Goal: Task Accomplishment & Management: Manage account settings

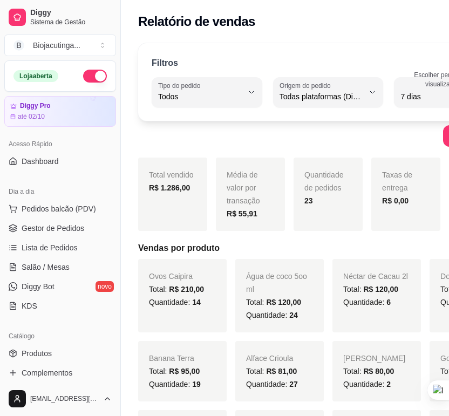
select select "ALL"
select select "7"
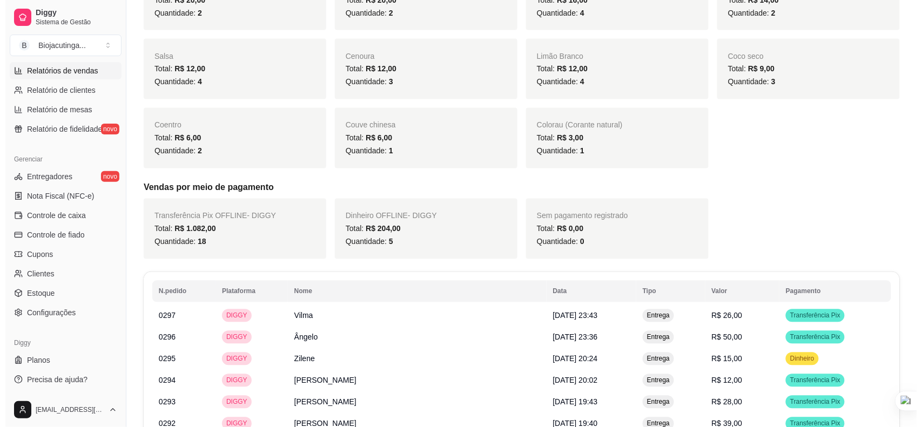
scroll to position [810, 0]
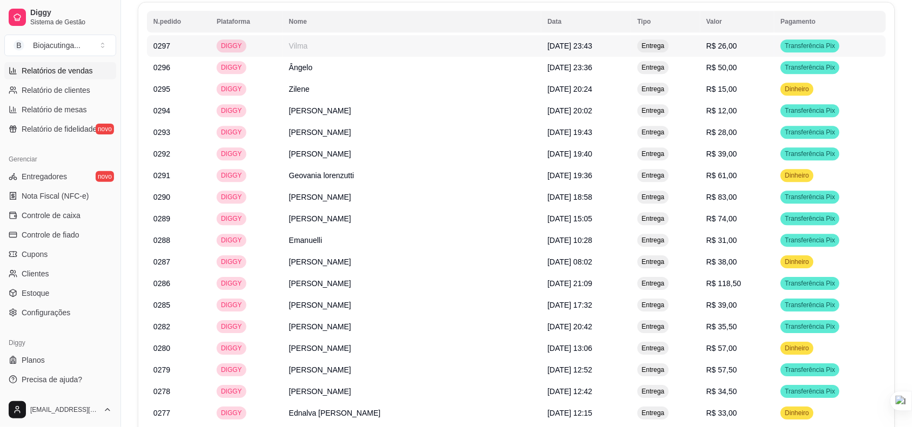
click at [403, 57] on td "Vilma" at bounding box center [411, 46] width 259 height 22
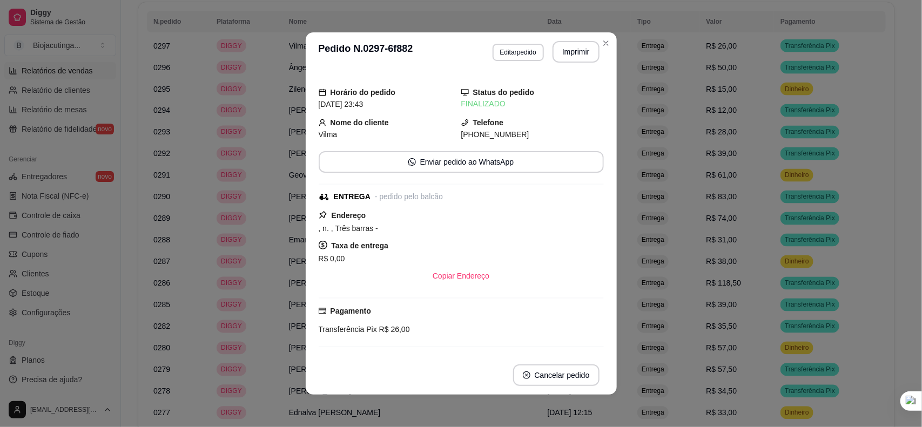
click at [325, 132] on span "Vilma" at bounding box center [328, 134] width 19 height 9
copy span "Vilma"
click at [449, 41] on div "**********" at bounding box center [546, 52] width 107 height 22
click at [449, 45] on button "Imprimir" at bounding box center [575, 52] width 45 height 21
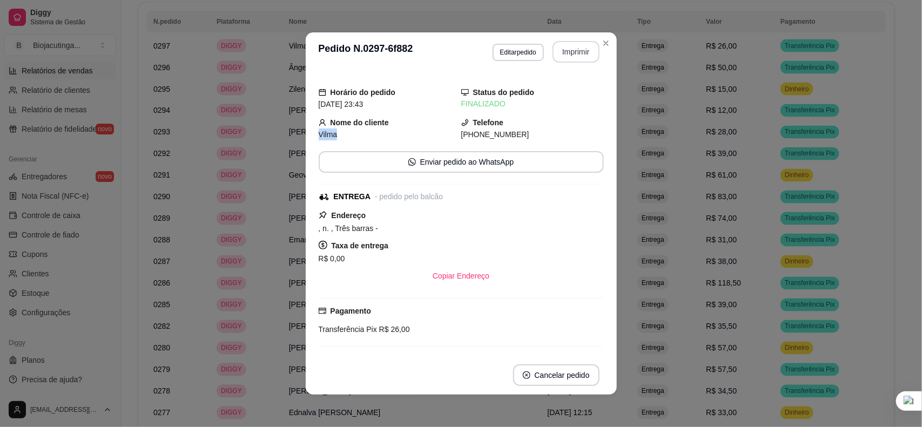
scroll to position [0, 0]
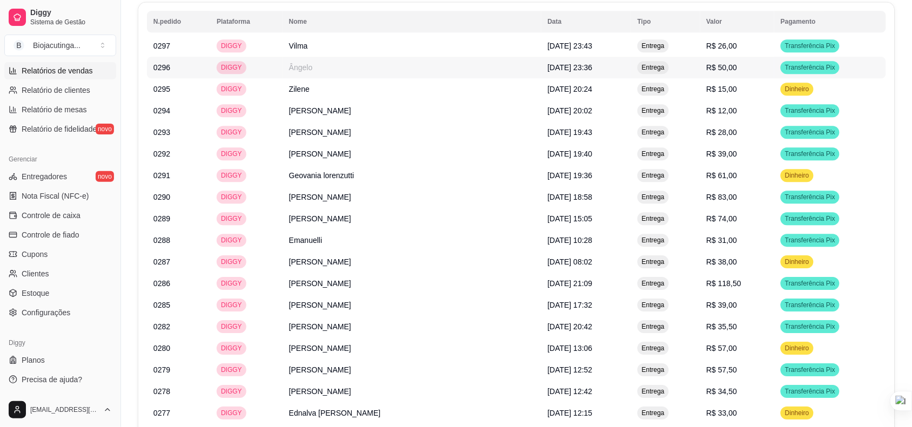
click at [449, 78] on td "Ângelo" at bounding box center [411, 68] width 259 height 22
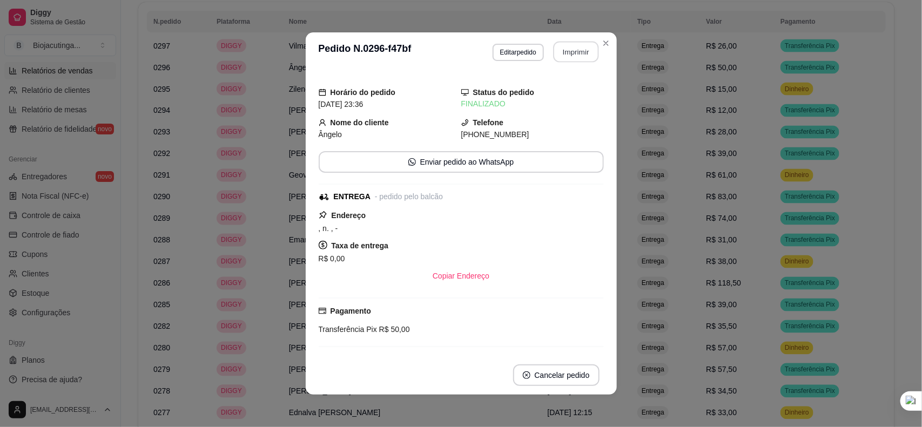
click at [449, 52] on button "Imprimir" at bounding box center [575, 52] width 45 height 21
click at [327, 131] on span "Ângelo" at bounding box center [331, 134] width 24 height 9
copy span "Ângelo"
click at [449, 41] on div "**********" at bounding box center [546, 52] width 107 height 22
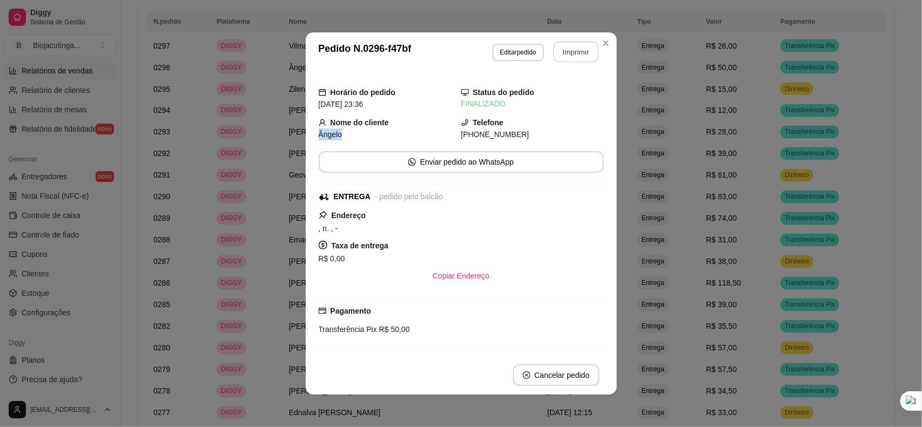
click at [449, 47] on button "Imprimir" at bounding box center [575, 52] width 45 height 21
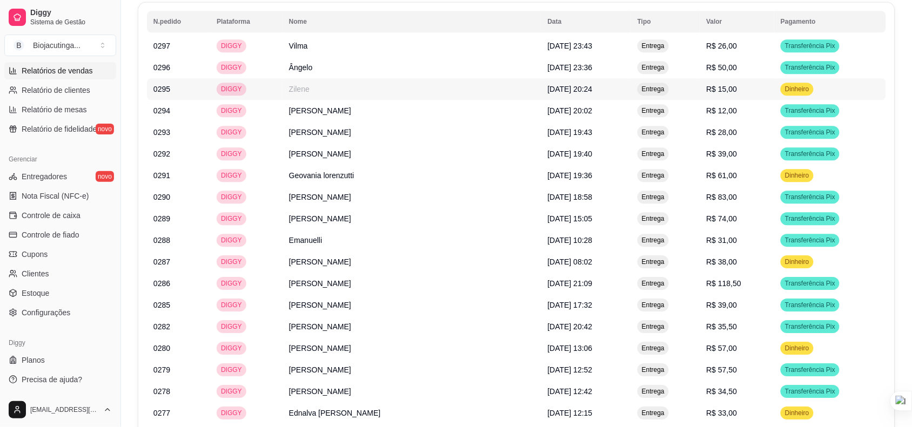
click at [431, 90] on td "Zilene" at bounding box center [411, 89] width 259 height 22
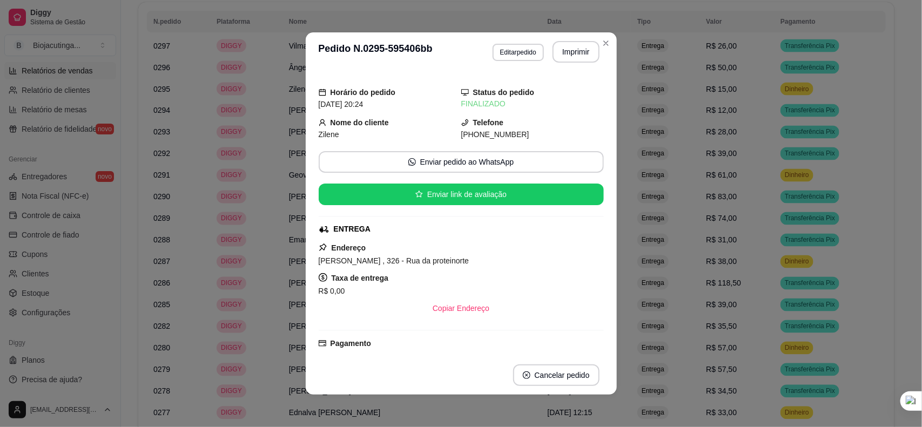
click at [325, 135] on span "Zilene" at bounding box center [329, 134] width 21 height 9
copy span "Zilene"
click at [449, 46] on button "Imprimir" at bounding box center [576, 52] width 47 height 22
click at [449, 44] on button "Imprimir" at bounding box center [575, 52] width 45 height 21
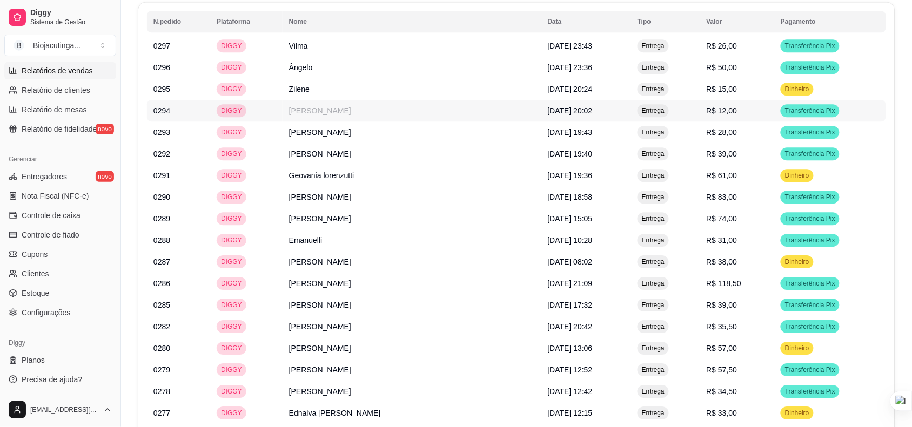
click at [400, 120] on td "[PERSON_NAME]" at bounding box center [411, 111] width 259 height 22
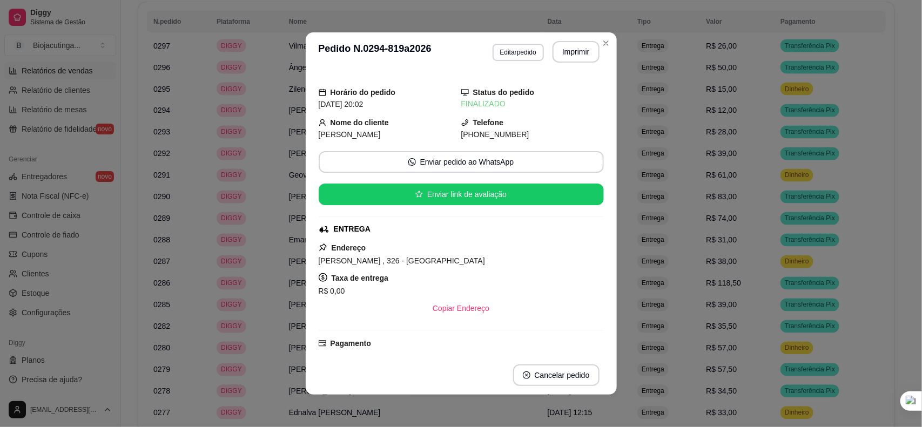
click at [355, 135] on span "[PERSON_NAME]" at bounding box center [350, 134] width 62 height 9
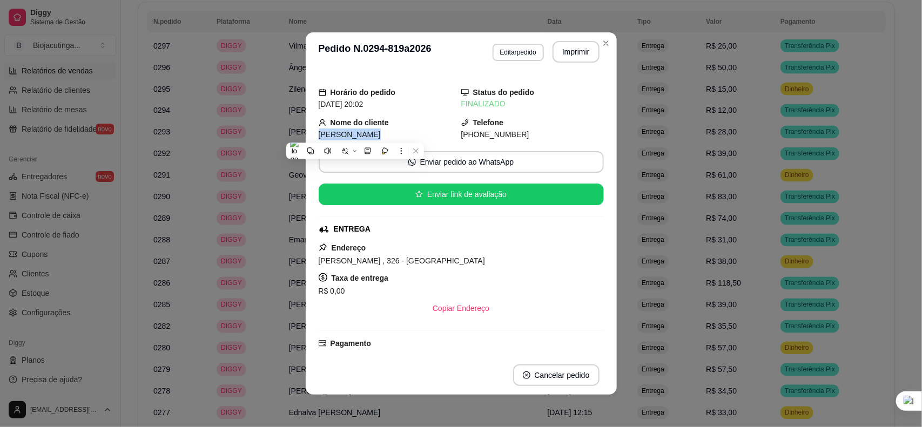
click at [355, 135] on span "[PERSON_NAME]" at bounding box center [350, 134] width 62 height 9
click at [449, 49] on button "Imprimir" at bounding box center [575, 52] width 45 height 21
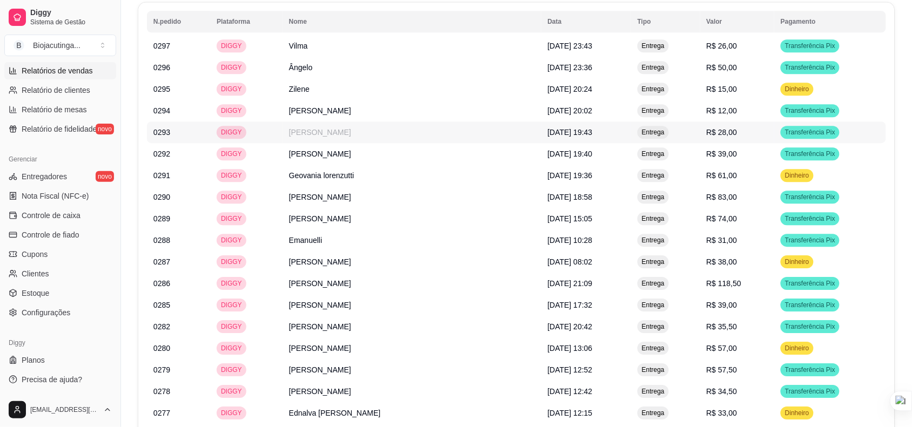
click at [387, 136] on td "[PERSON_NAME]" at bounding box center [411, 133] width 259 height 22
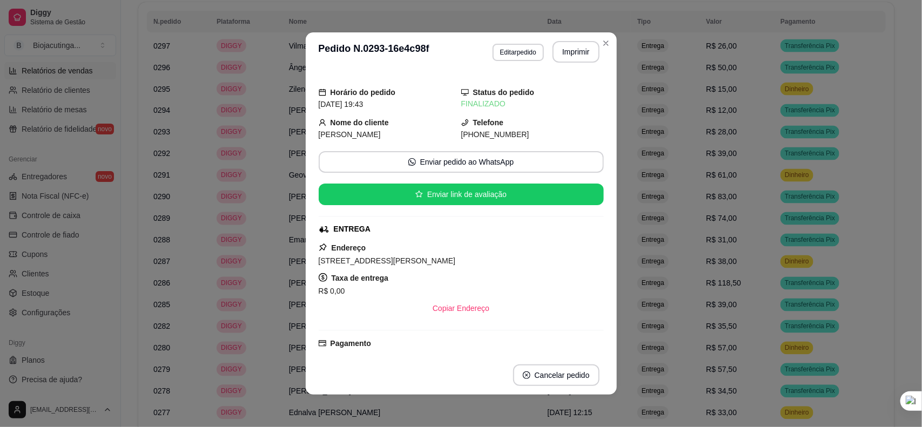
click at [366, 133] on span "[PERSON_NAME]" at bounding box center [350, 134] width 62 height 9
copy span "[PERSON_NAME]"
click at [449, 57] on button "Imprimir" at bounding box center [576, 52] width 47 height 22
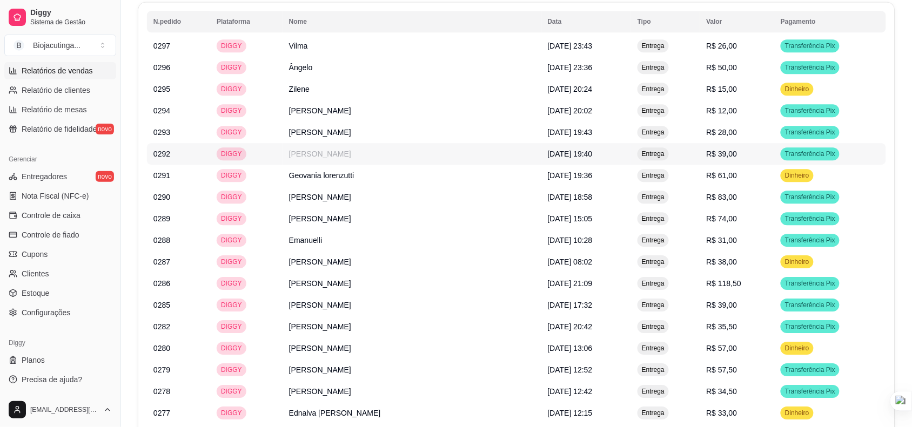
click at [365, 162] on td "[PERSON_NAME]" at bounding box center [411, 154] width 259 height 22
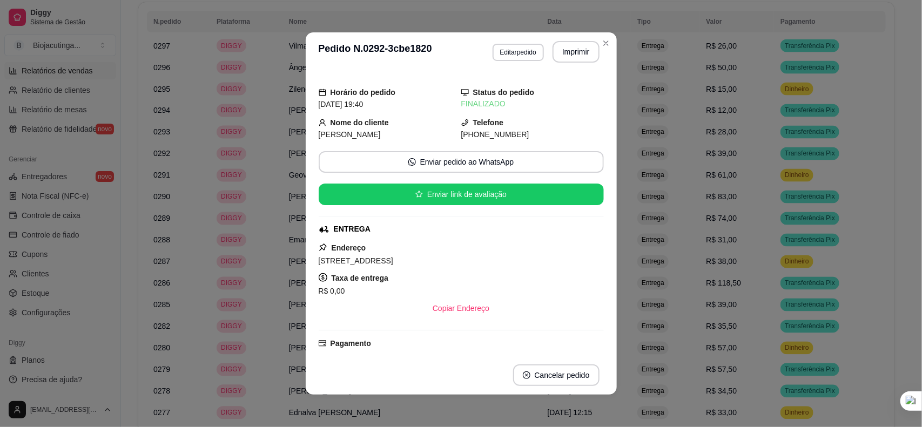
click at [339, 130] on span "[PERSON_NAME]" at bounding box center [350, 134] width 62 height 9
copy span "[PERSON_NAME]"
click at [449, 54] on button "Imprimir" at bounding box center [575, 52] width 45 height 21
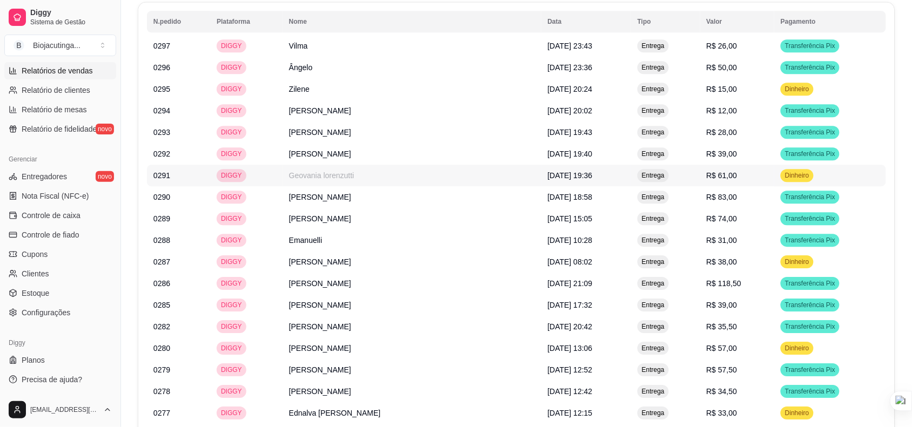
click at [387, 176] on td "Geovania lorenzutti" at bounding box center [411, 176] width 259 height 22
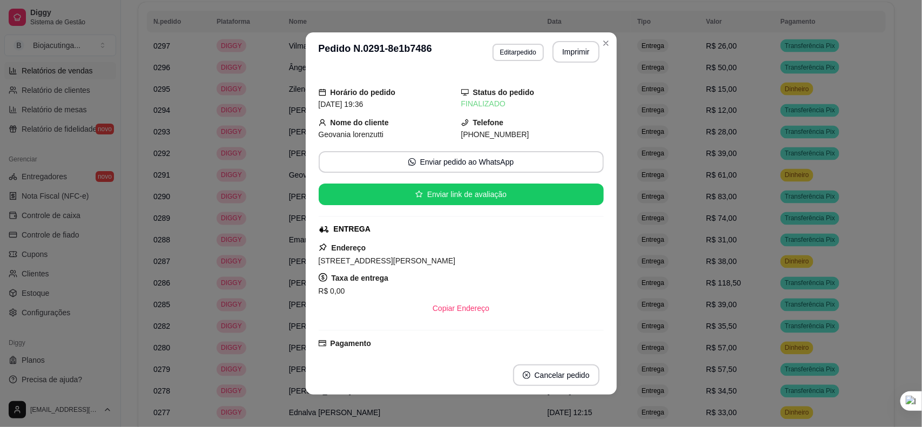
click at [368, 138] on span "Geovania lorenzutti" at bounding box center [351, 134] width 65 height 9
copy span "Geovania lorenzutti"
click at [449, 46] on button "Imprimir" at bounding box center [575, 52] width 45 height 21
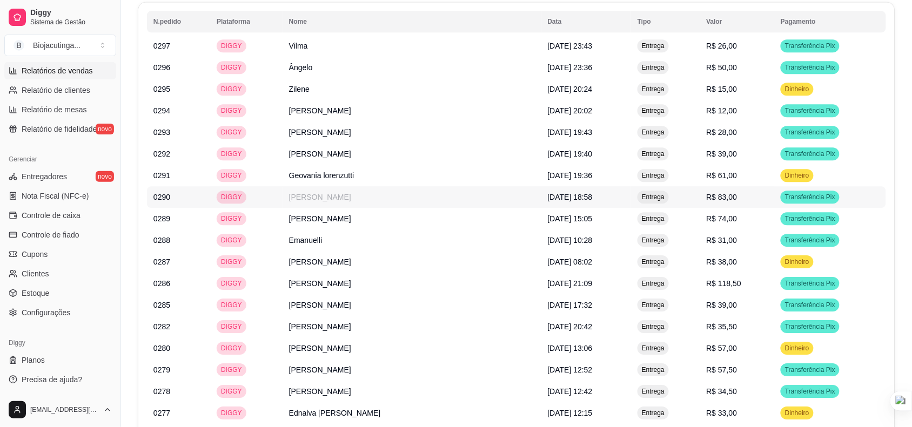
click at [371, 194] on td "[PERSON_NAME]" at bounding box center [411, 197] width 259 height 22
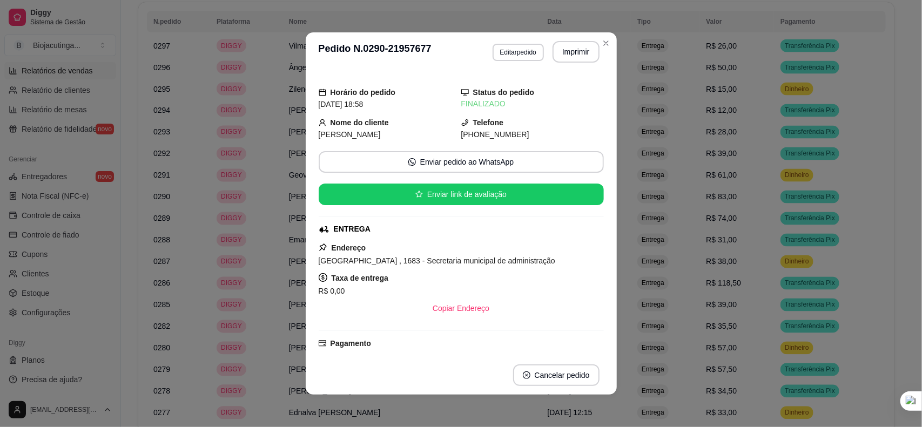
click at [328, 203] on button "Enviar link de avaliação" at bounding box center [460, 195] width 285 height 22
click at [331, 131] on span "[PERSON_NAME]" at bounding box center [350, 134] width 62 height 9
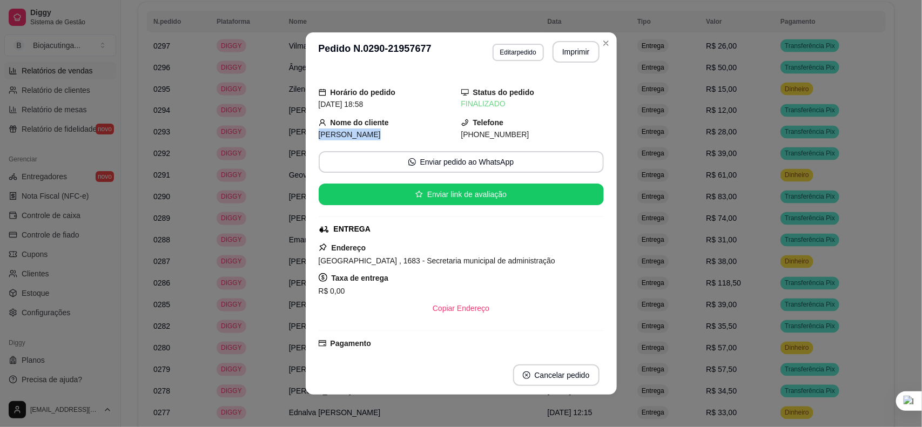
copy span "[PERSON_NAME]"
click at [449, 47] on button "Imprimir" at bounding box center [576, 52] width 47 height 22
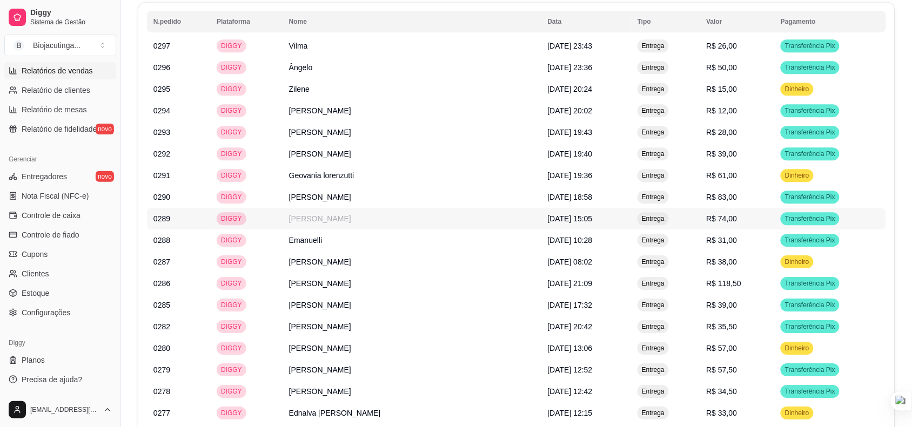
click at [400, 223] on td "[PERSON_NAME]" at bounding box center [411, 219] width 259 height 22
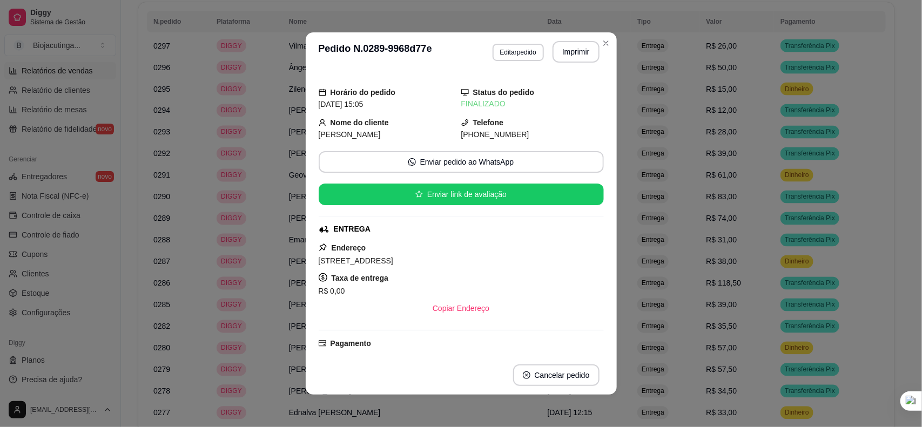
click at [332, 135] on span "[PERSON_NAME]" at bounding box center [350, 134] width 62 height 9
click at [331, 135] on span "[PERSON_NAME]" at bounding box center [350, 134] width 62 height 9
copy span "[PERSON_NAME]"
click at [449, 58] on button "Imprimir" at bounding box center [575, 52] width 45 height 21
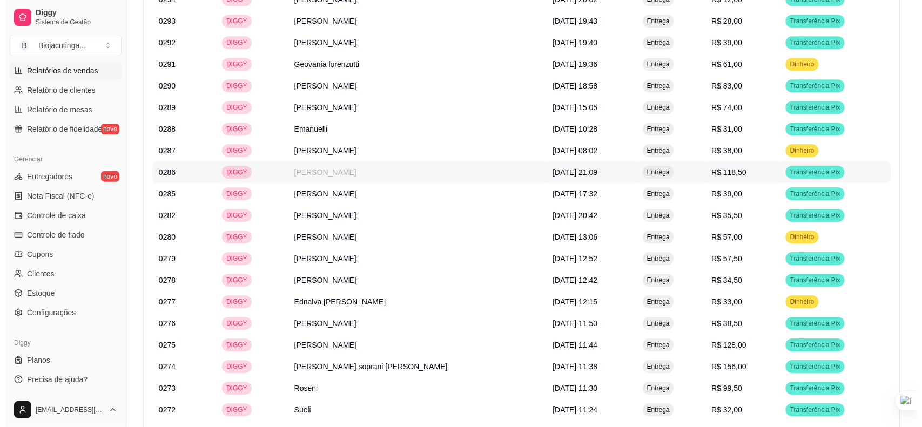
scroll to position [945, 0]
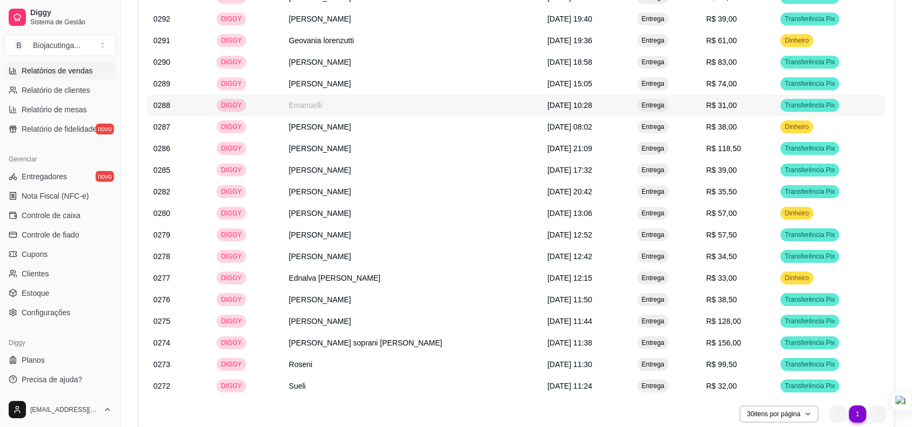
click at [349, 115] on td "Emanuelli" at bounding box center [411, 106] width 259 height 22
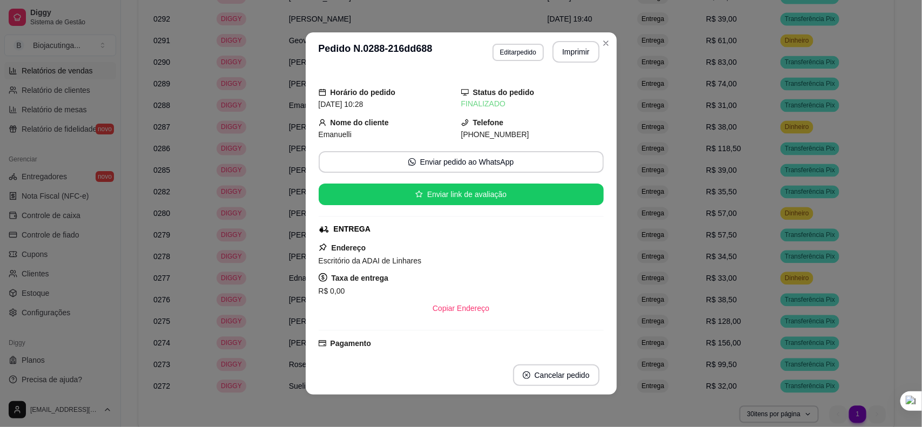
click at [339, 132] on span "Emanuelli" at bounding box center [335, 134] width 33 height 9
copy span "Emanuelli"
click at [449, 49] on button "Imprimir" at bounding box center [575, 52] width 45 height 21
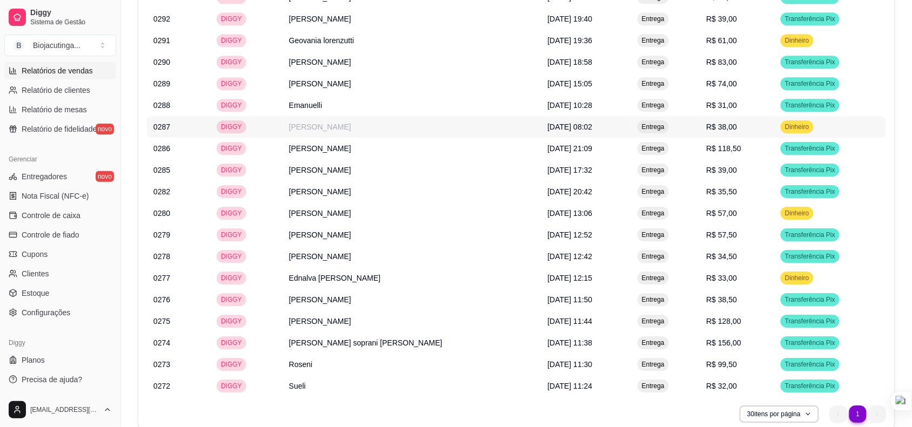
click at [390, 138] on td "[PERSON_NAME]" at bounding box center [411, 127] width 259 height 22
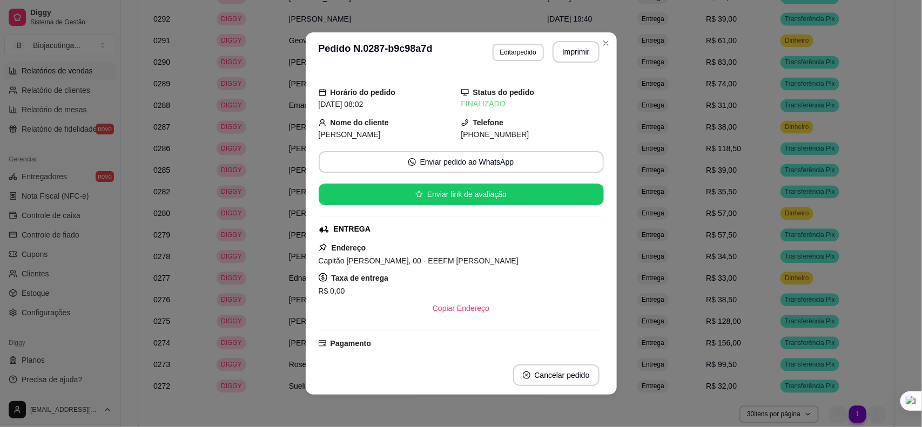
click at [336, 132] on span "[PERSON_NAME]" at bounding box center [350, 134] width 62 height 9
copy span "[PERSON_NAME]"
click at [449, 44] on button "Imprimir" at bounding box center [576, 52] width 47 height 22
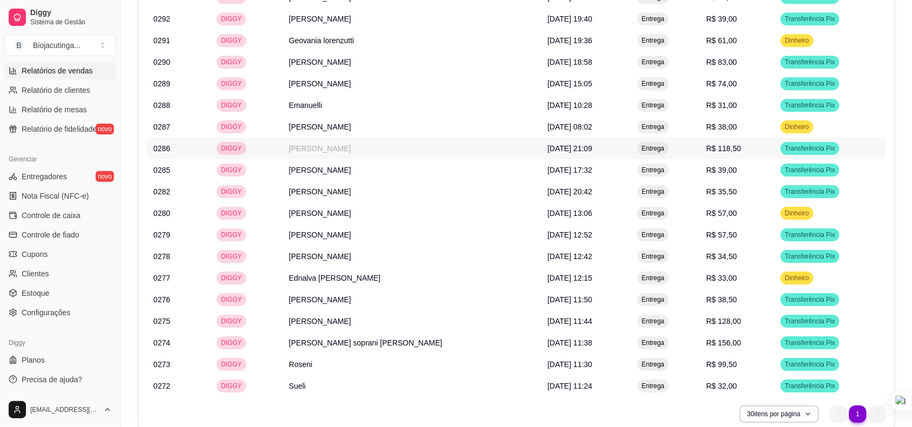
click at [405, 152] on td "[PERSON_NAME]" at bounding box center [411, 149] width 259 height 22
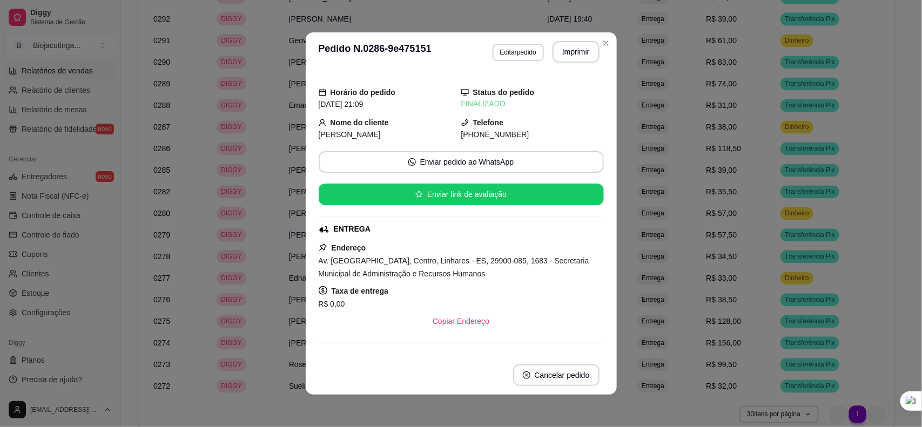
click at [381, 136] on span "[PERSON_NAME]" at bounding box center [350, 134] width 62 height 9
click at [449, 53] on button "Imprimir" at bounding box center [575, 52] width 45 height 21
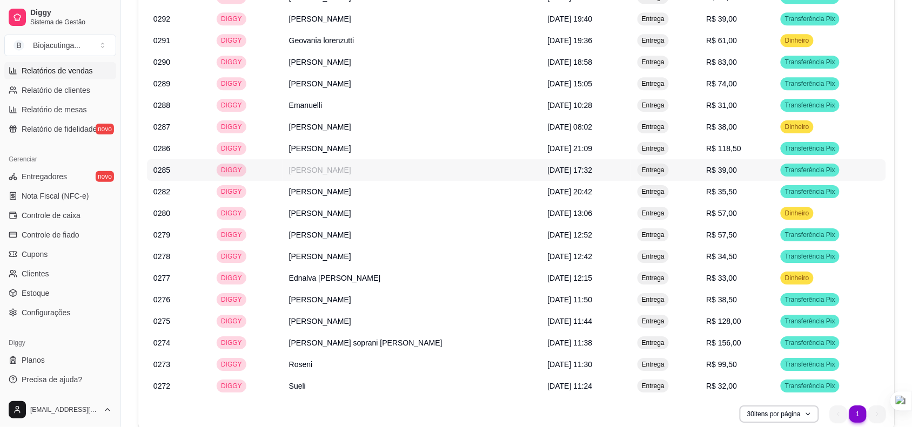
click at [405, 181] on td "[PERSON_NAME]" at bounding box center [411, 170] width 259 height 22
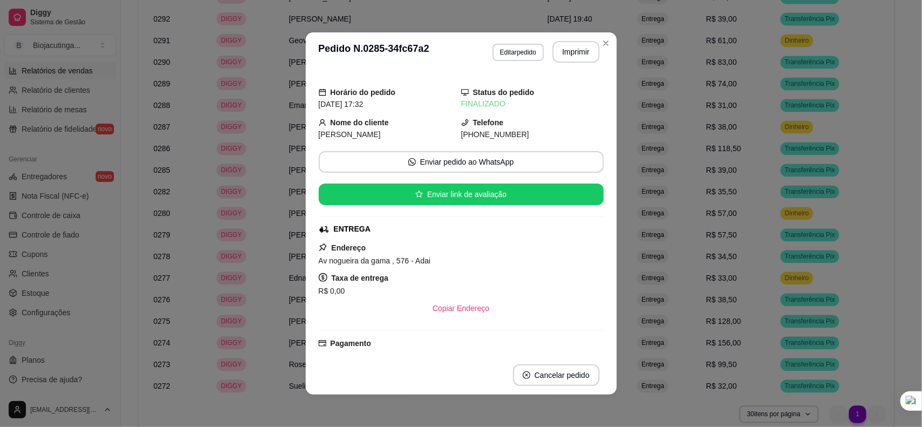
click at [381, 133] on span "[PERSON_NAME]" at bounding box center [350, 134] width 62 height 9
click at [449, 44] on button "Imprimir" at bounding box center [575, 52] width 45 height 21
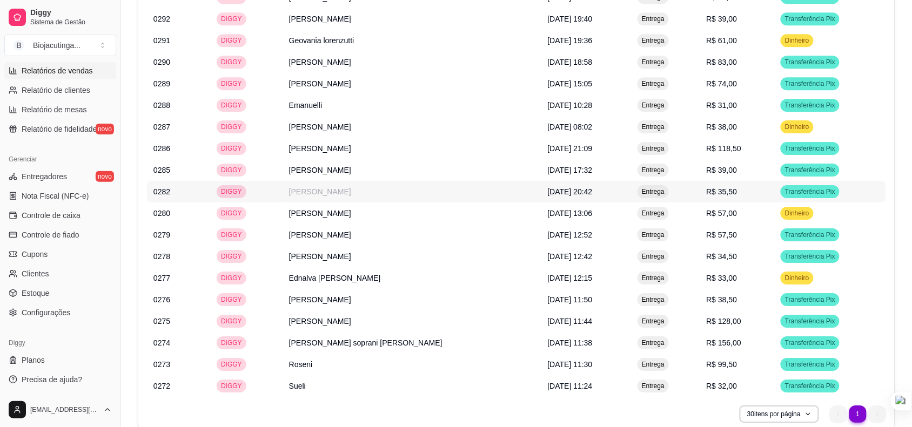
click at [376, 190] on td "[PERSON_NAME]" at bounding box center [411, 192] width 259 height 22
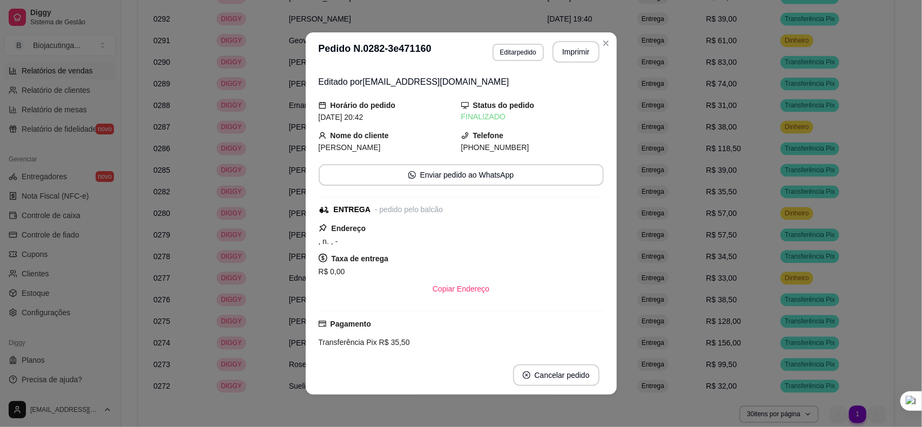
click at [338, 149] on span "[PERSON_NAME]" at bounding box center [350, 147] width 62 height 9
click at [449, 49] on button "Imprimir" at bounding box center [575, 52] width 45 height 21
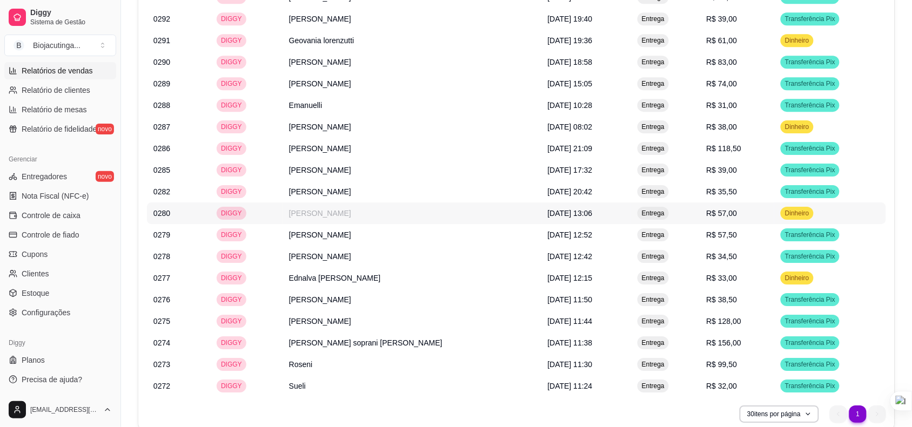
click at [368, 217] on td "[PERSON_NAME]" at bounding box center [411, 214] width 259 height 22
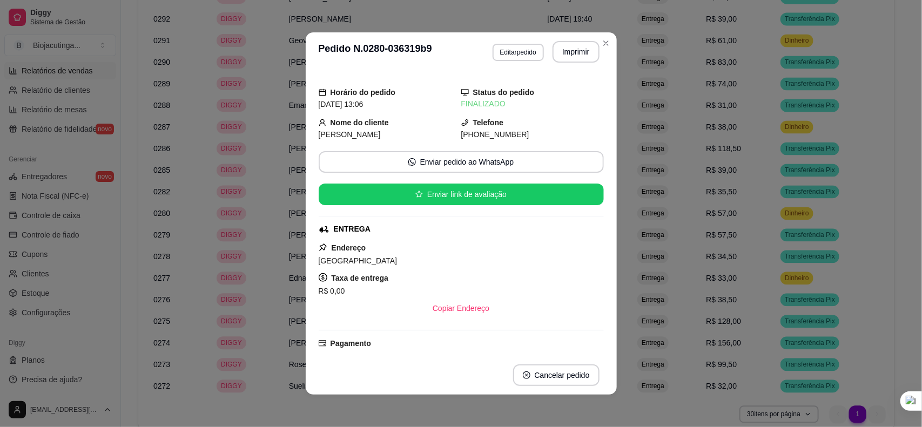
click at [345, 135] on span "[PERSON_NAME]" at bounding box center [350, 134] width 62 height 9
click at [449, 50] on button "Imprimir" at bounding box center [575, 52] width 45 height 21
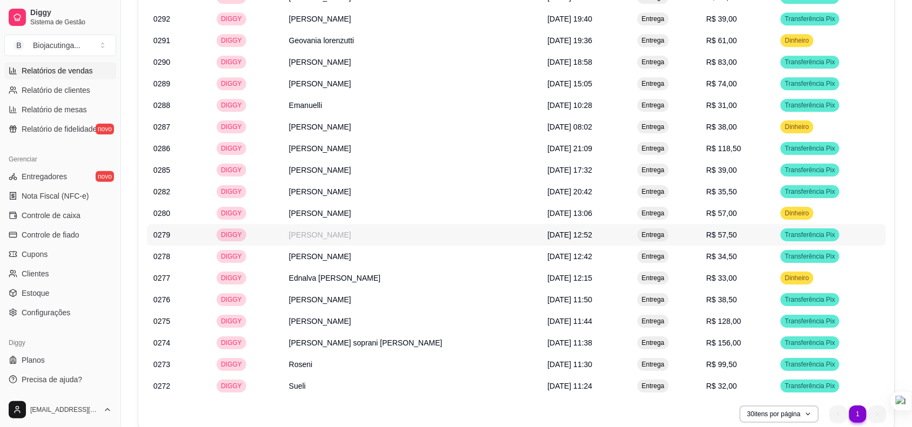
click at [414, 241] on td "[PERSON_NAME]" at bounding box center [411, 235] width 259 height 22
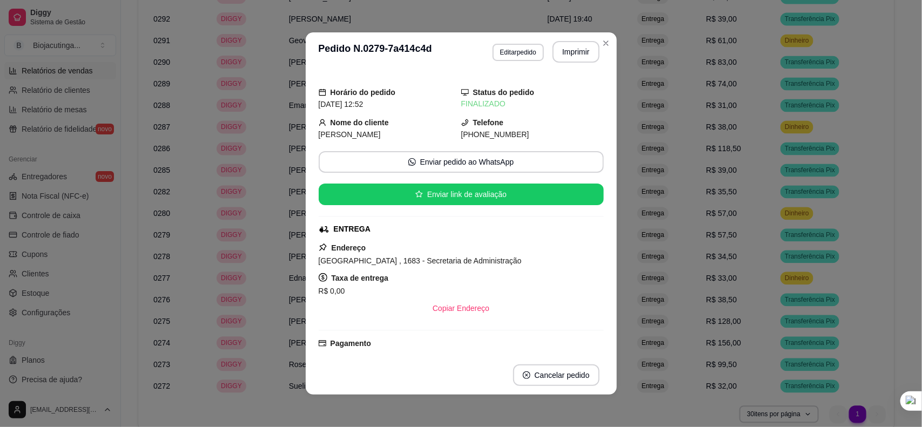
click at [346, 132] on span "[PERSON_NAME]" at bounding box center [350, 134] width 62 height 9
click at [345, 132] on span "[PERSON_NAME]" at bounding box center [350, 134] width 62 height 9
click at [449, 50] on button "Imprimir" at bounding box center [575, 52] width 45 height 21
click at [449, 42] on header "**********" at bounding box center [461, 51] width 311 height 39
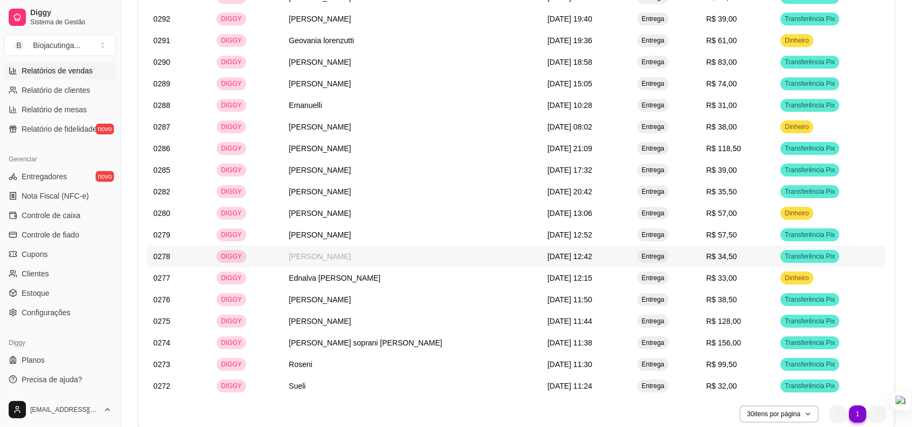
click at [449, 267] on td "[PERSON_NAME]" at bounding box center [411, 257] width 259 height 22
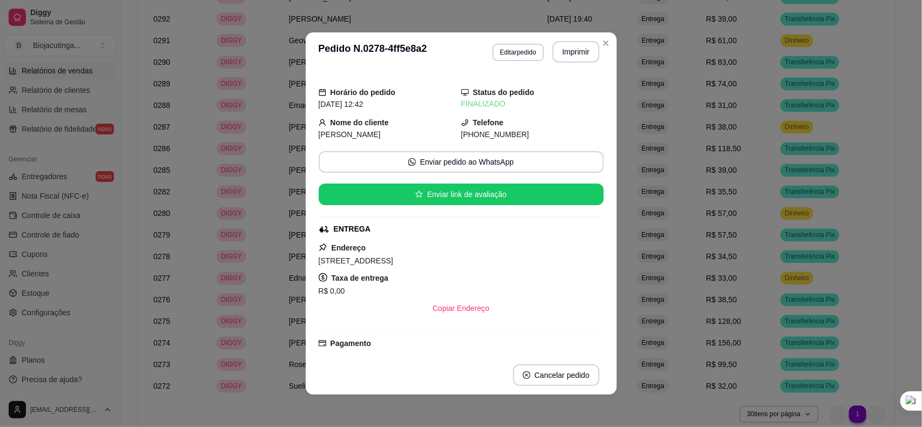
click at [350, 136] on span "[PERSON_NAME]" at bounding box center [350, 134] width 62 height 9
click at [449, 51] on button "Imprimir" at bounding box center [576, 52] width 47 height 22
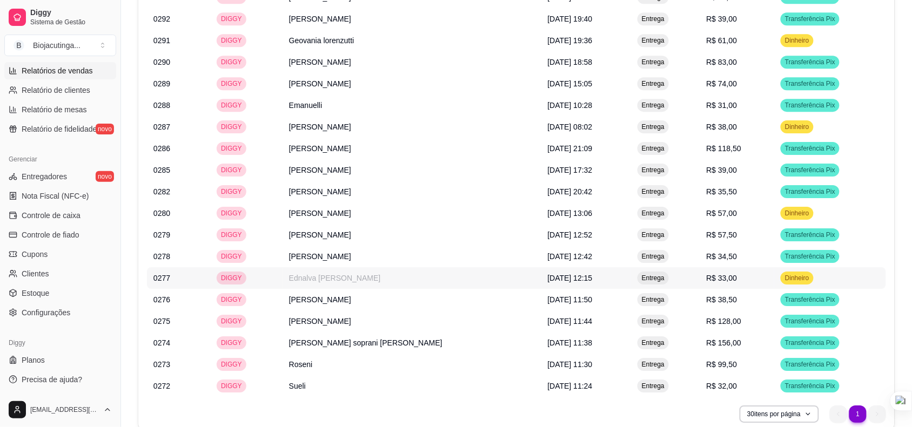
click at [392, 281] on td "Ednalva [PERSON_NAME]" at bounding box center [411, 278] width 259 height 22
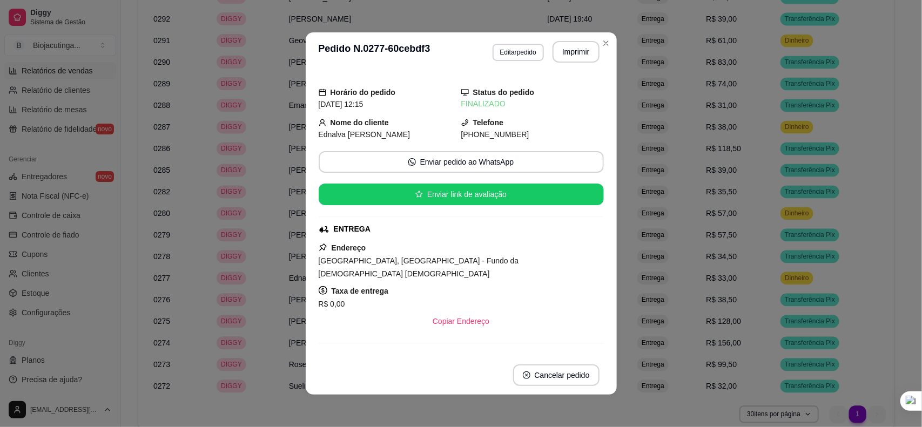
click at [360, 132] on span "Ednalva [PERSON_NAME]" at bounding box center [365, 134] width 92 height 9
click at [449, 55] on button "Imprimir" at bounding box center [576, 52] width 47 height 22
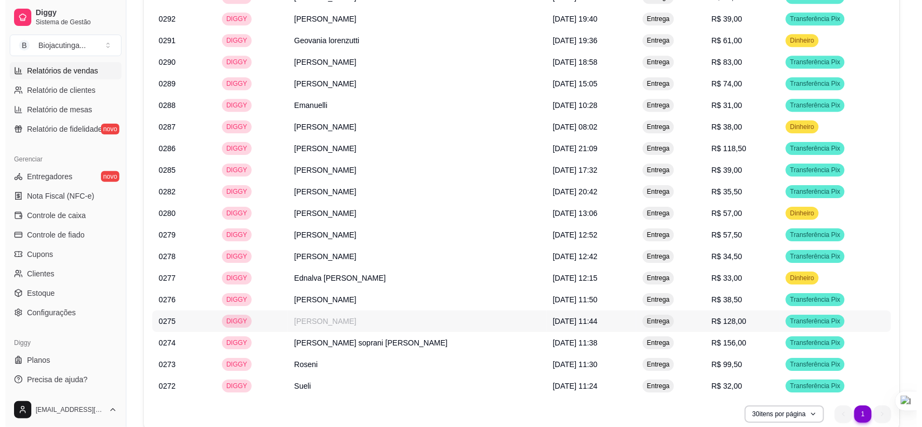
scroll to position [1000, 0]
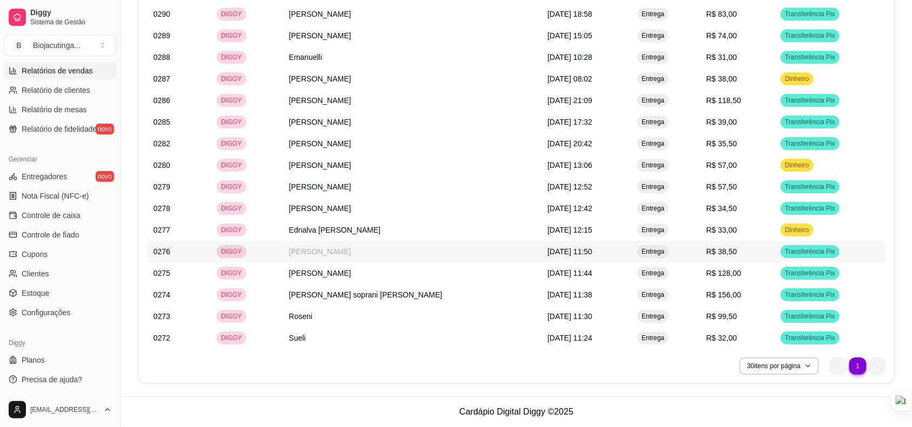
click at [347, 246] on td "[PERSON_NAME]" at bounding box center [411, 252] width 259 height 22
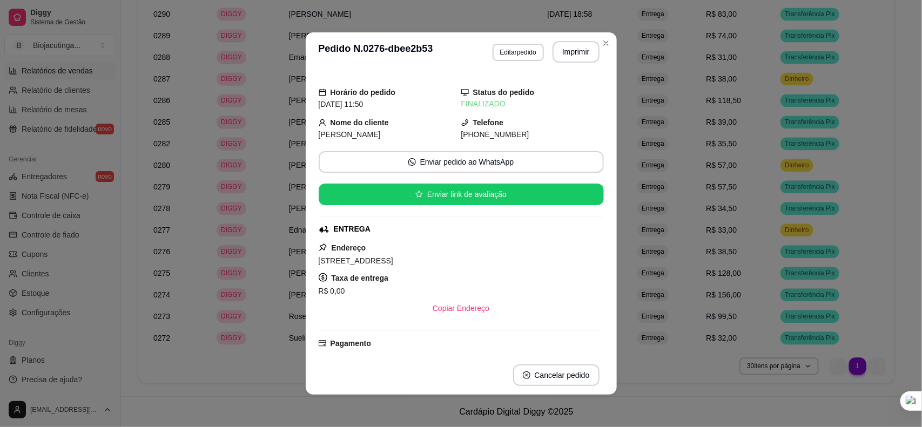
click at [319, 131] on span "[PERSON_NAME]" at bounding box center [350, 134] width 62 height 9
click at [449, 50] on button "Imprimir" at bounding box center [575, 52] width 45 height 21
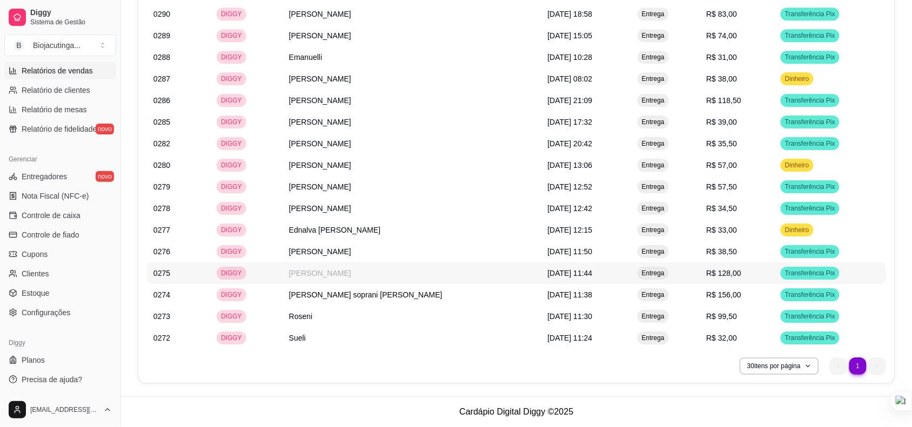
click at [335, 277] on td "[PERSON_NAME]" at bounding box center [411, 273] width 259 height 22
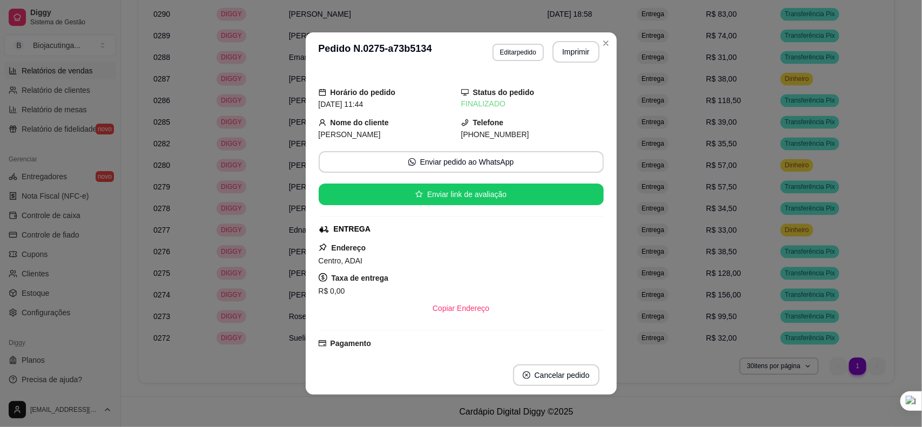
click at [330, 133] on span "[PERSON_NAME]" at bounding box center [350, 134] width 62 height 9
click at [449, 54] on button "Imprimir" at bounding box center [576, 52] width 47 height 22
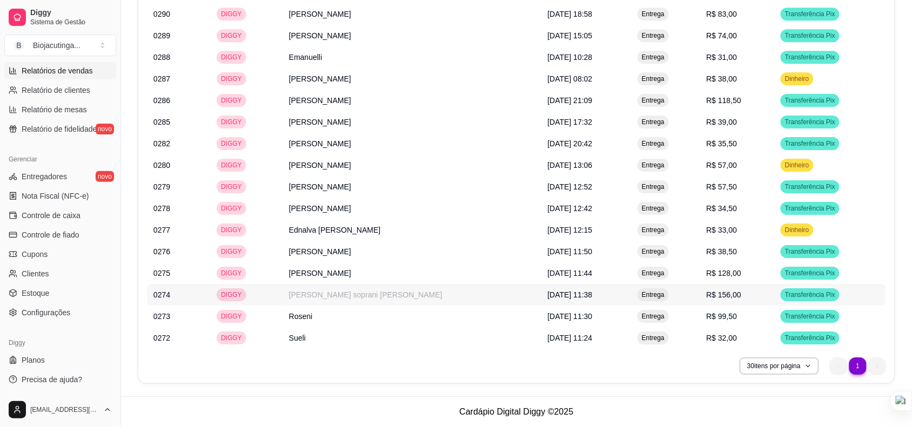
click at [386, 288] on td "[PERSON_NAME] soprani [PERSON_NAME]" at bounding box center [411, 295] width 259 height 22
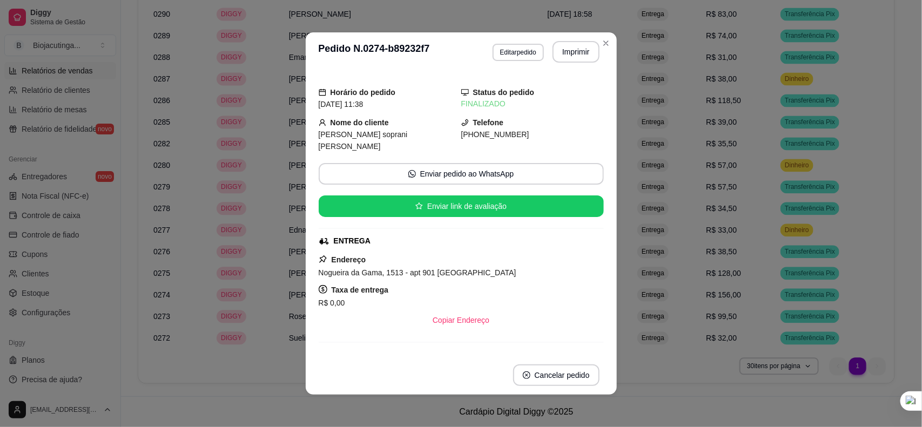
click at [358, 132] on span "[PERSON_NAME] soprani [PERSON_NAME]" at bounding box center [363, 140] width 89 height 21
click at [449, 50] on button "Imprimir" at bounding box center [575, 52] width 45 height 21
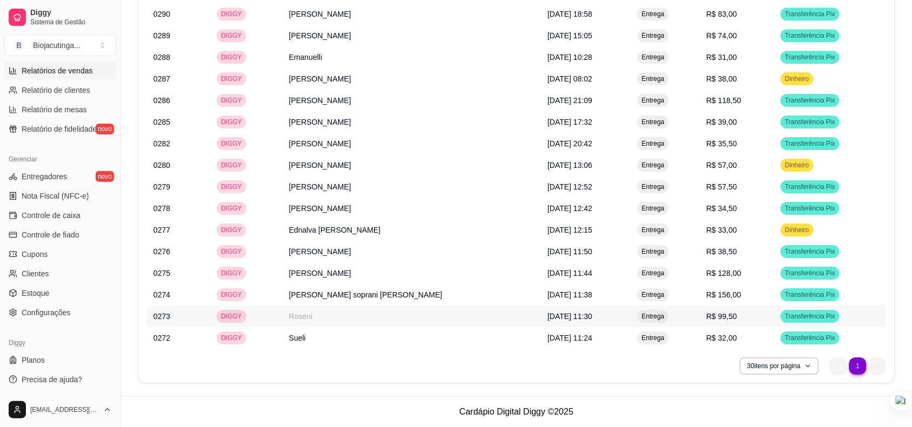
click at [335, 317] on td "Roseni" at bounding box center [411, 317] width 259 height 22
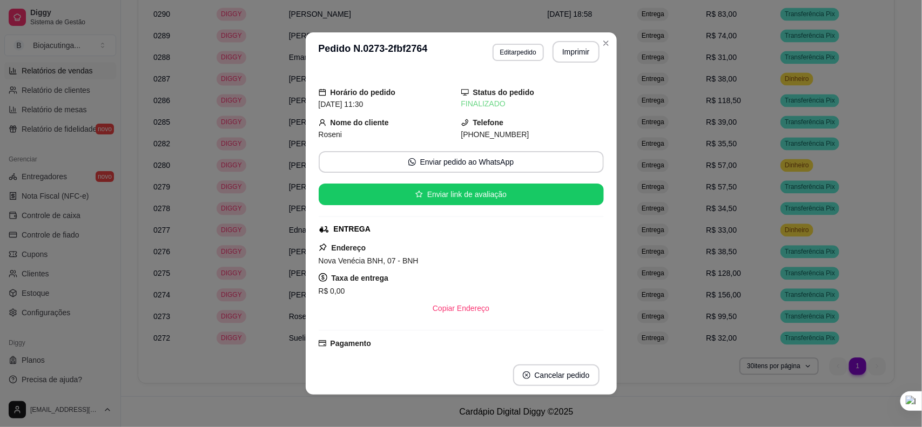
click at [331, 132] on span "Roseni" at bounding box center [331, 134] width 24 height 9
click at [449, 55] on button "Imprimir" at bounding box center [575, 52] width 45 height 21
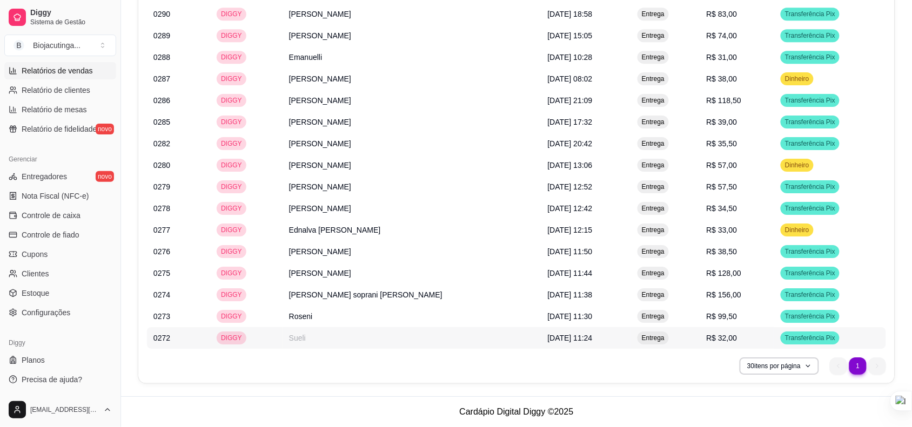
click at [353, 332] on td "Sueli" at bounding box center [411, 338] width 259 height 22
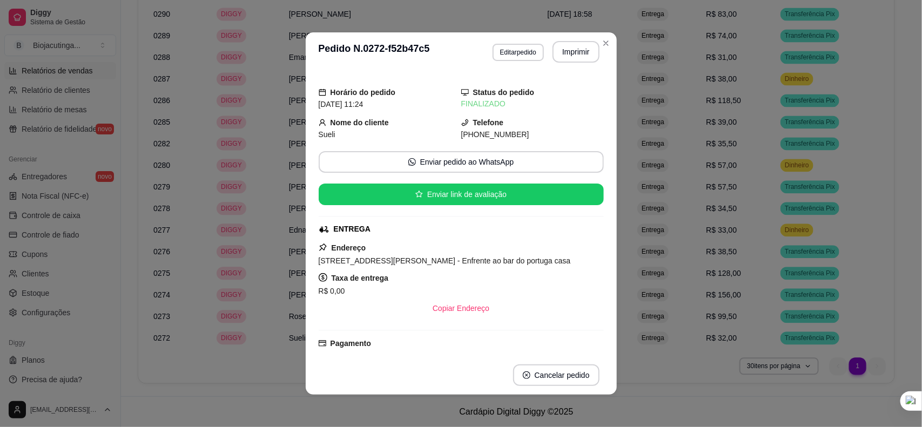
click at [321, 131] on span "Sueli" at bounding box center [327, 134] width 17 height 9
click at [449, 49] on button "Imprimir" at bounding box center [575, 52] width 45 height 21
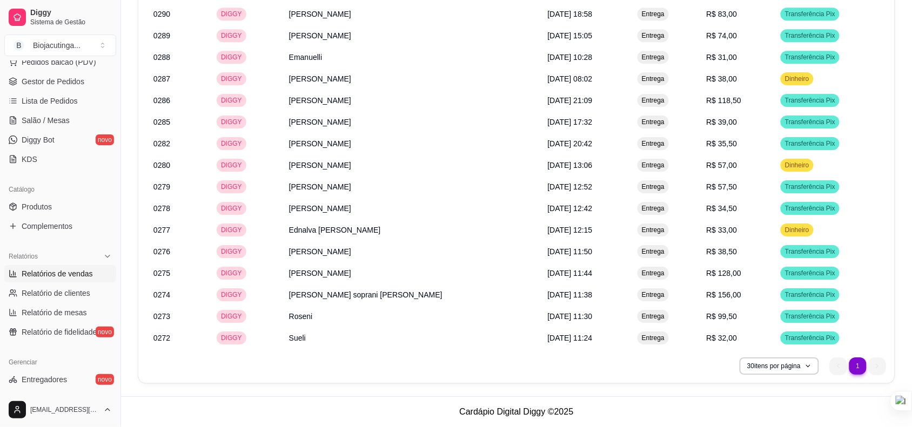
scroll to position [79, 0]
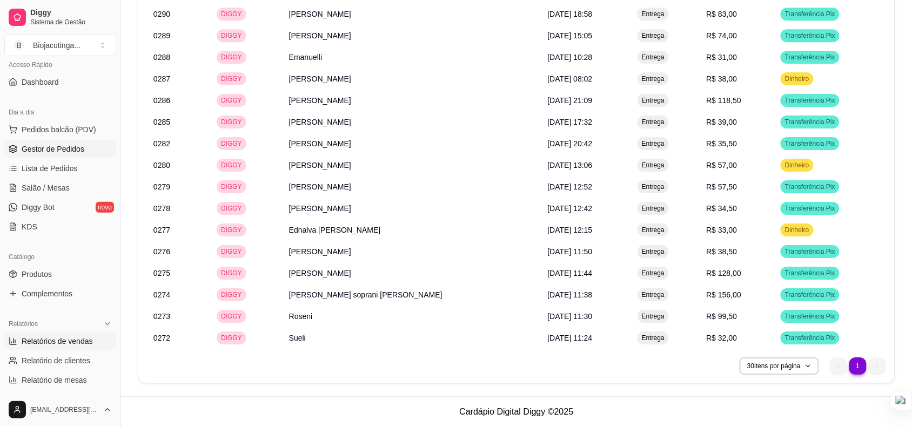
click at [66, 141] on link "Gestor de Pedidos" at bounding box center [60, 148] width 112 height 17
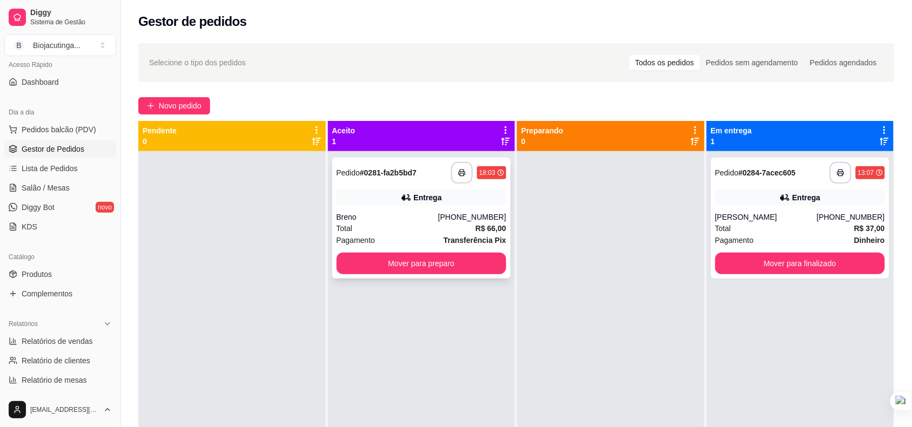
click at [439, 228] on div "Total R$ 66,00" at bounding box center [421, 229] width 170 height 12
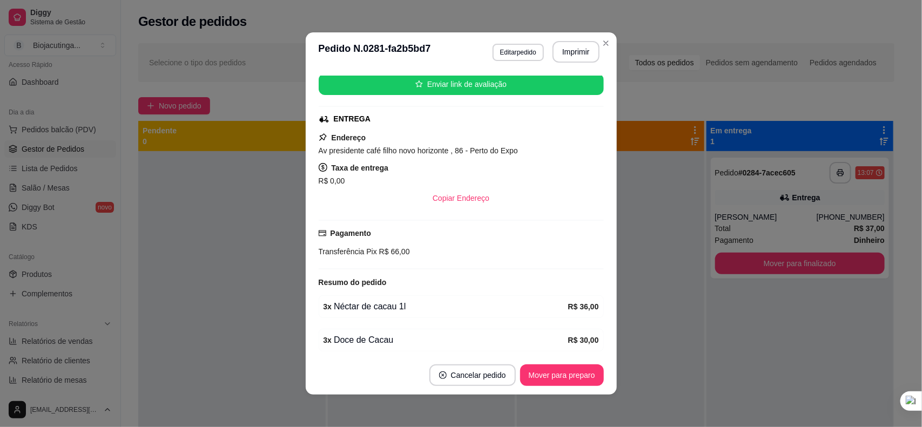
scroll to position [181, 0]
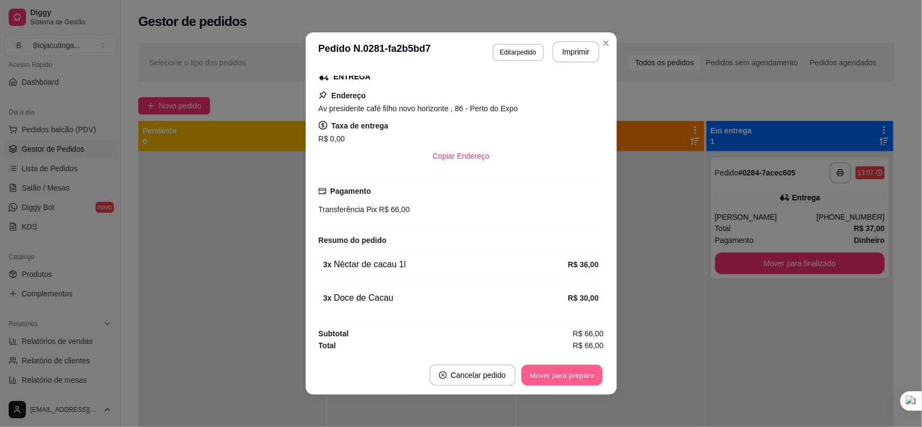
click at [449, 369] on button "Mover para preparo" at bounding box center [561, 375] width 81 height 21
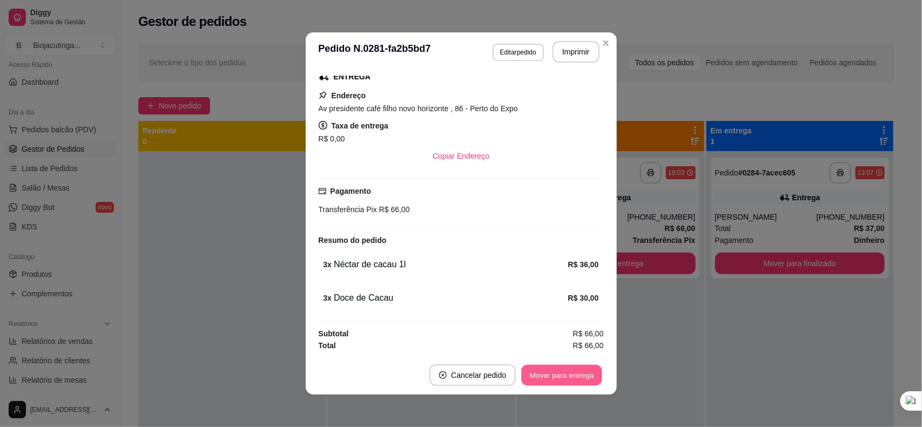
click at [449, 368] on button "Mover para entrega" at bounding box center [562, 375] width 81 height 21
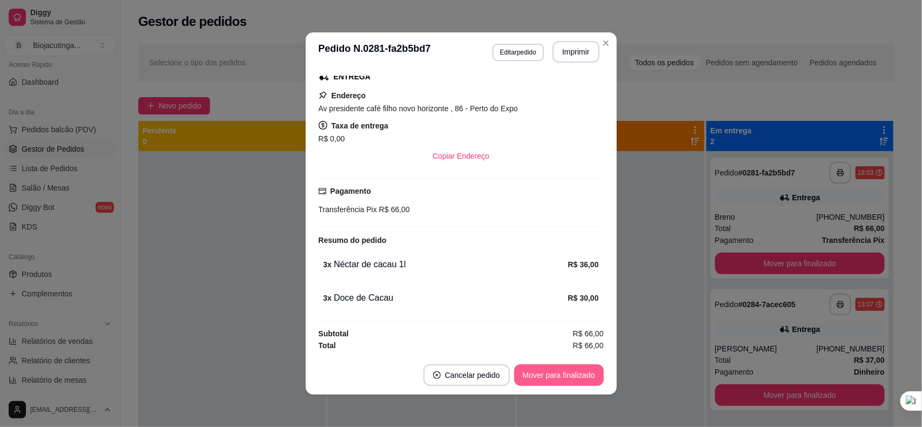
click at [449, 367] on button "Mover para finalizado" at bounding box center [559, 376] width 90 height 22
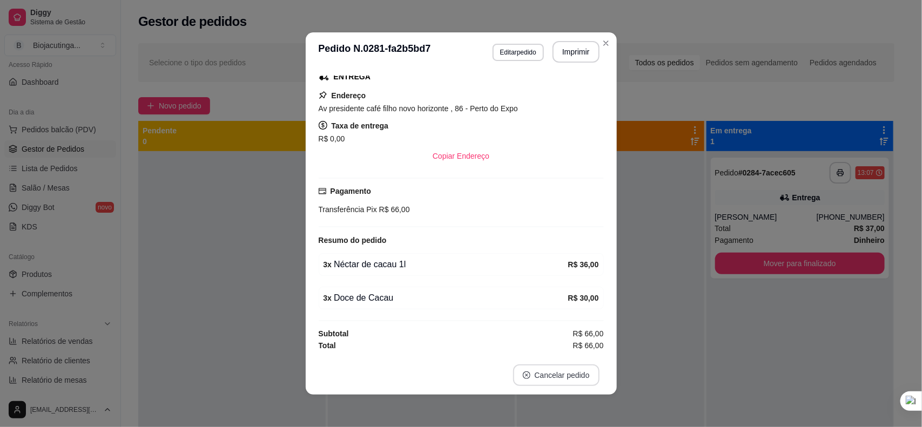
scroll to position [157, 0]
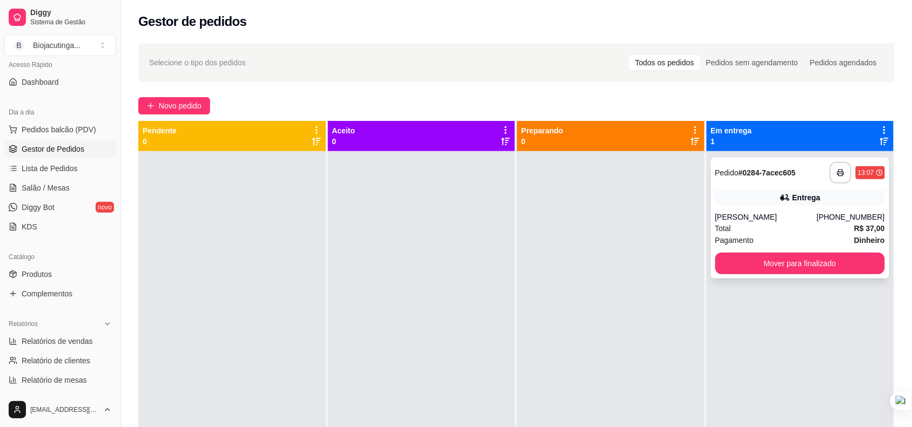
click at [449, 226] on div "Total R$ 37,00" at bounding box center [800, 229] width 170 height 12
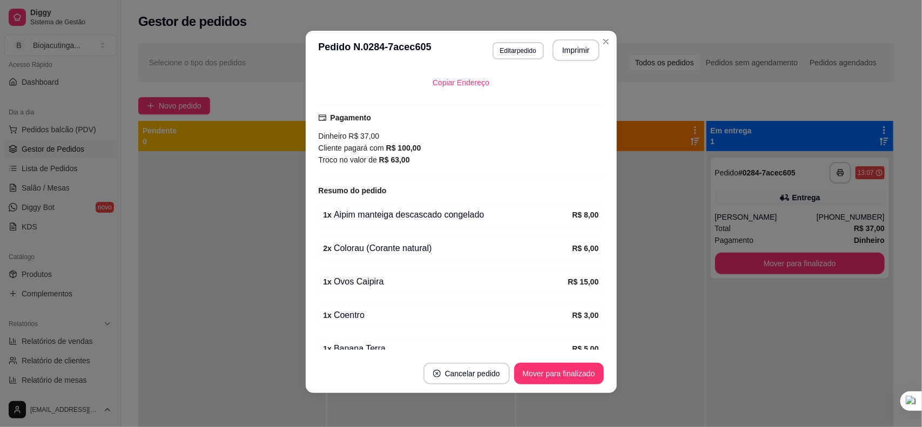
scroll to position [308, 0]
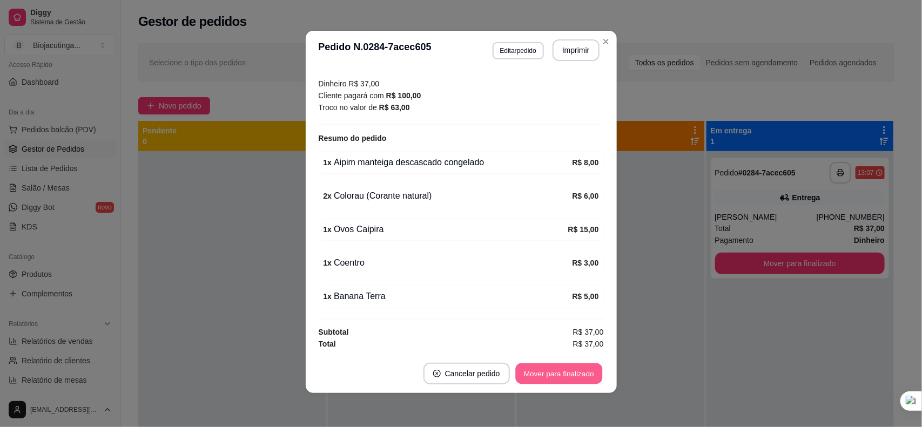
click at [449, 365] on button "Mover para finalizado" at bounding box center [558, 374] width 87 height 21
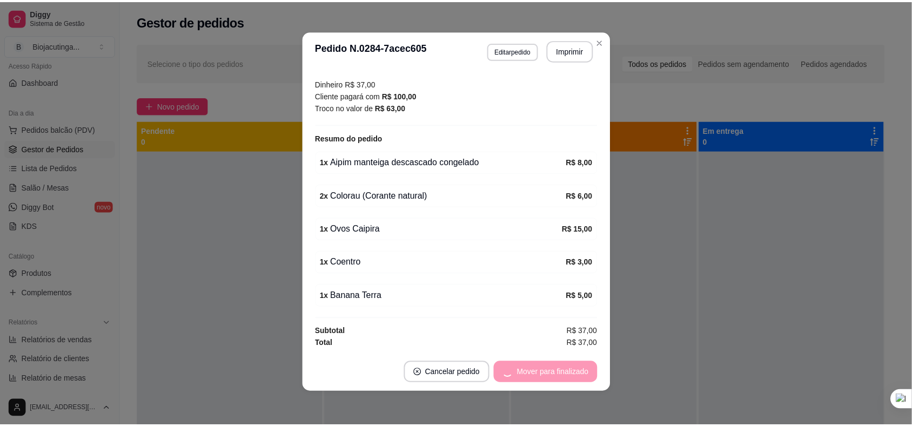
scroll to position [282, 0]
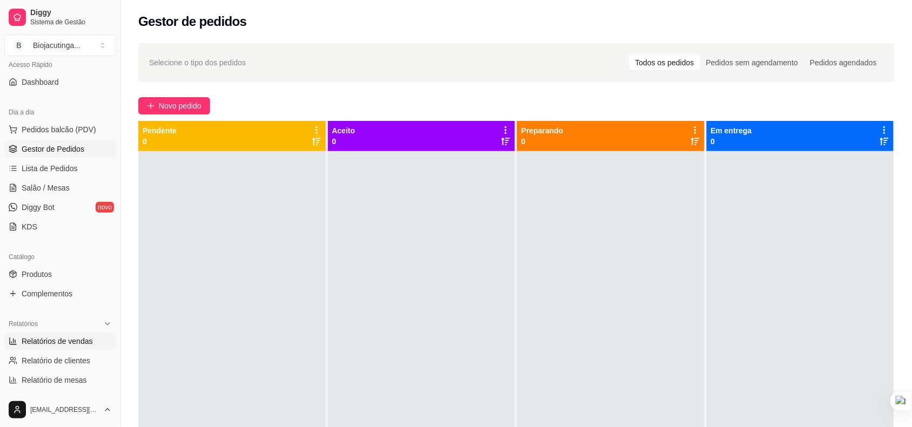
click at [36, 338] on span "Relatórios de vendas" at bounding box center [57, 341] width 71 height 11
select select "ALL"
select select "0"
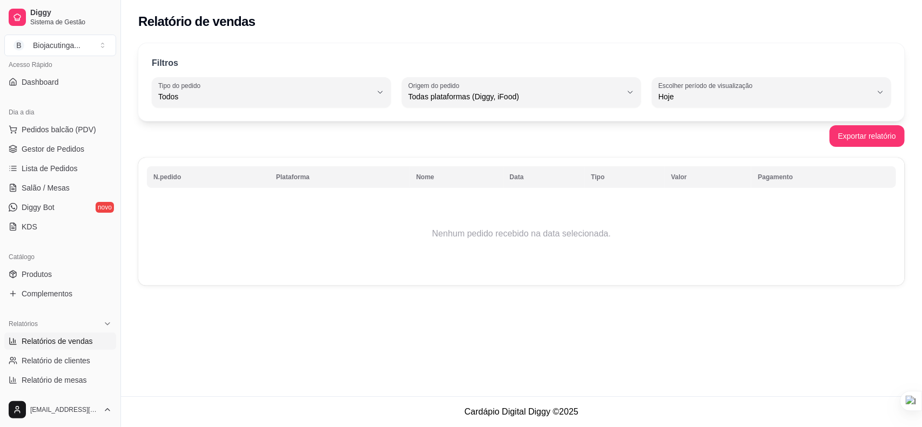
click at [449, 108] on div "Filtros ALL Tipo do pedido Todos Entrega Retirada Mesa Consumo local Tipo do pe…" at bounding box center [521, 82] width 766 height 78
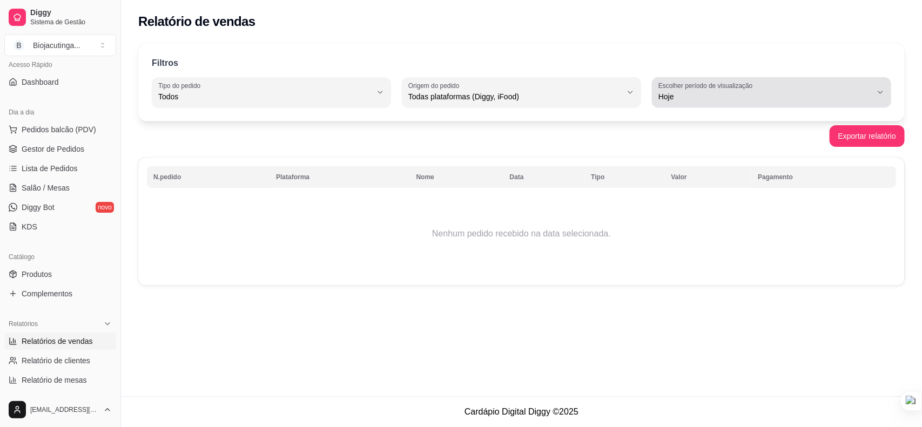
click at [449, 89] on label "Escolher período de visualização" at bounding box center [707, 85] width 98 height 9
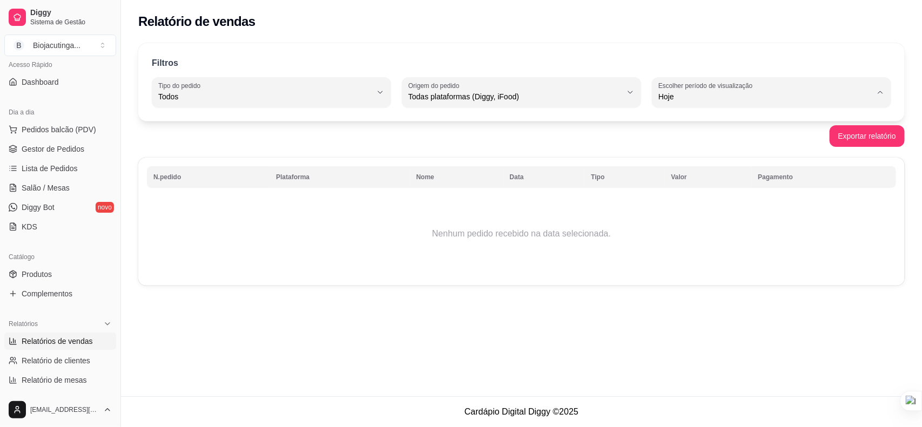
click at [449, 158] on span "7 dias" at bounding box center [766, 158] width 203 height 10
type input "7"
select select "7"
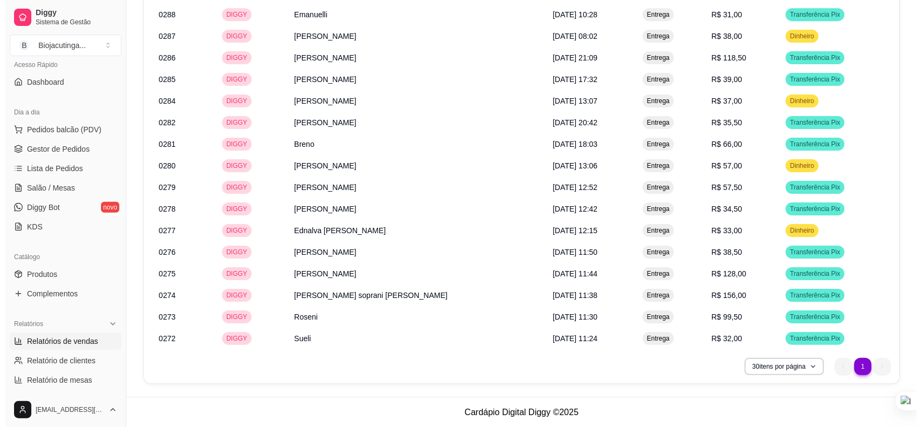
scroll to position [1043, 0]
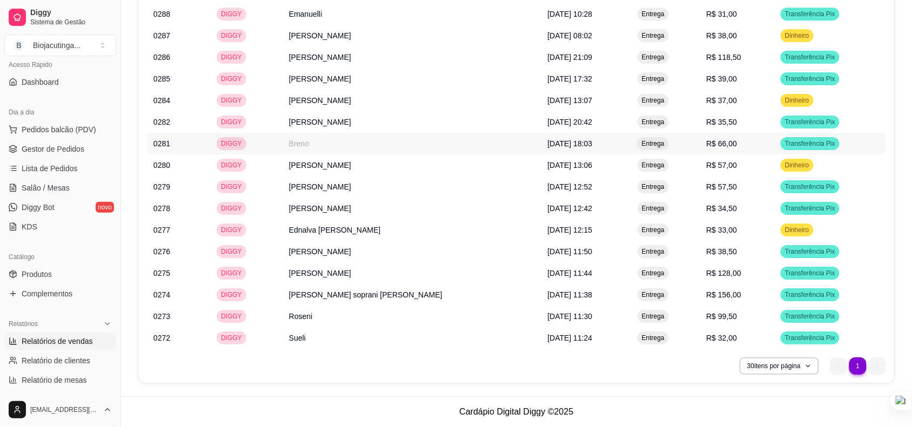
click at [339, 136] on td "Breno" at bounding box center [411, 144] width 259 height 22
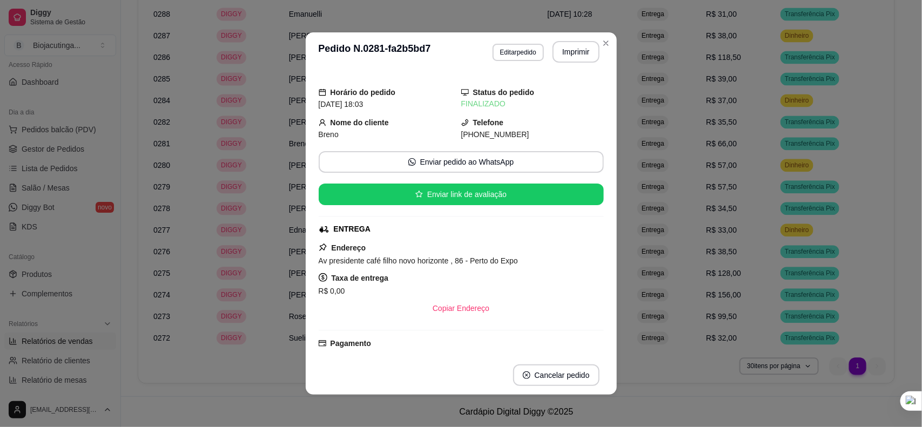
click at [327, 131] on span "Breno" at bounding box center [329, 134] width 20 height 9
click at [449, 46] on button "Imprimir" at bounding box center [575, 52] width 45 height 21
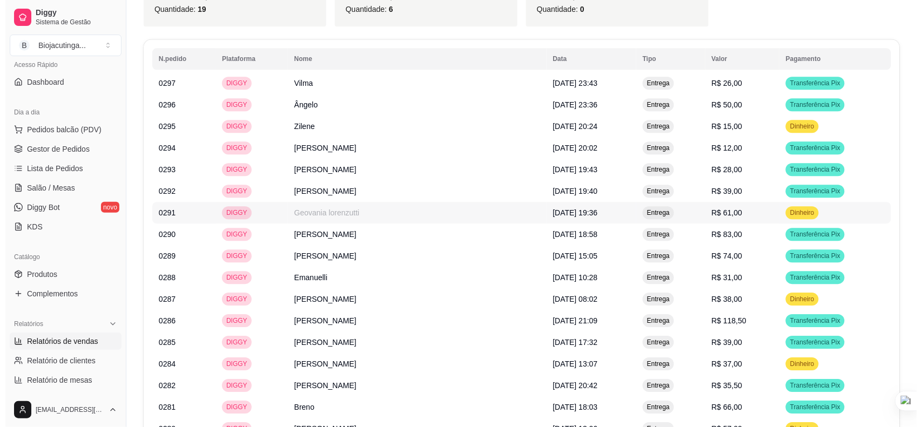
scroll to position [840, 0]
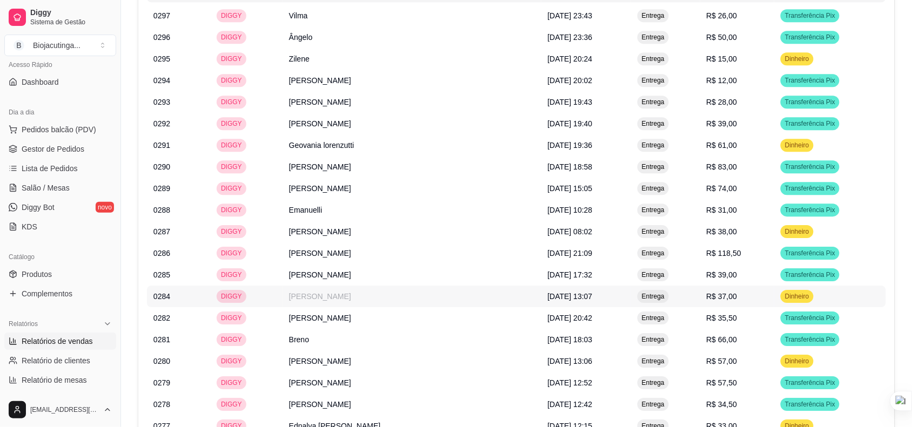
click at [331, 299] on td "[PERSON_NAME]" at bounding box center [411, 297] width 259 height 22
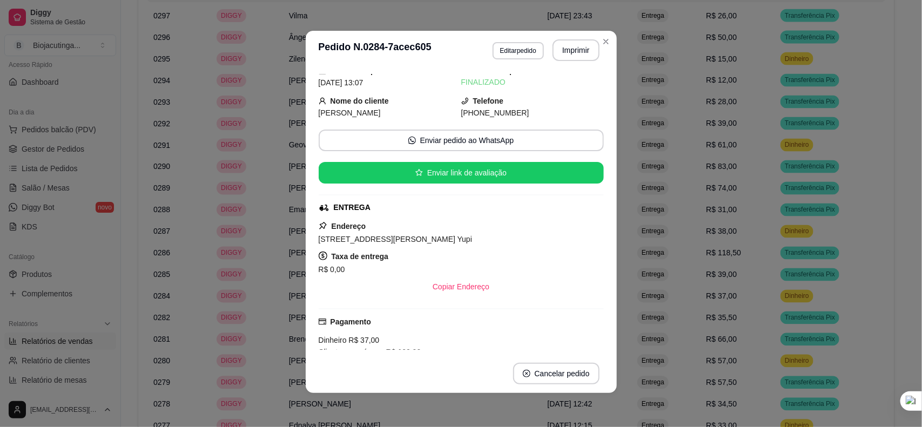
scroll to position [0, 0]
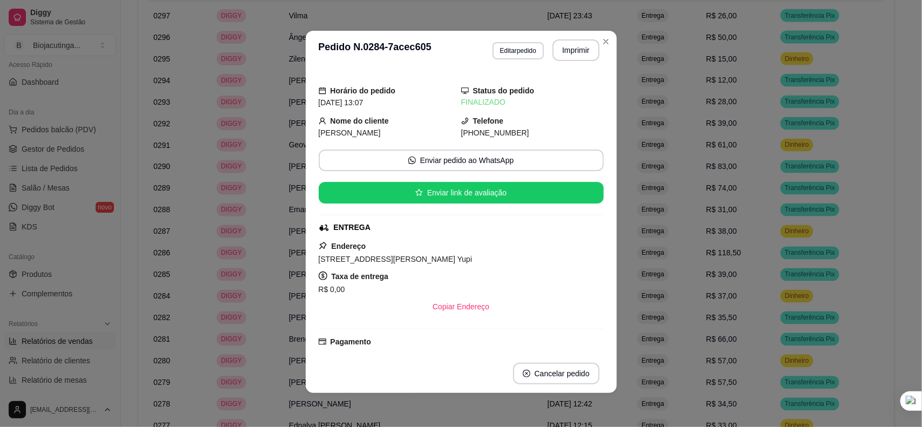
click at [339, 129] on span "[PERSON_NAME]" at bounding box center [350, 133] width 62 height 9
click at [449, 56] on button "Imprimir" at bounding box center [576, 50] width 47 height 22
